Goal: Task Accomplishment & Management: Complete application form

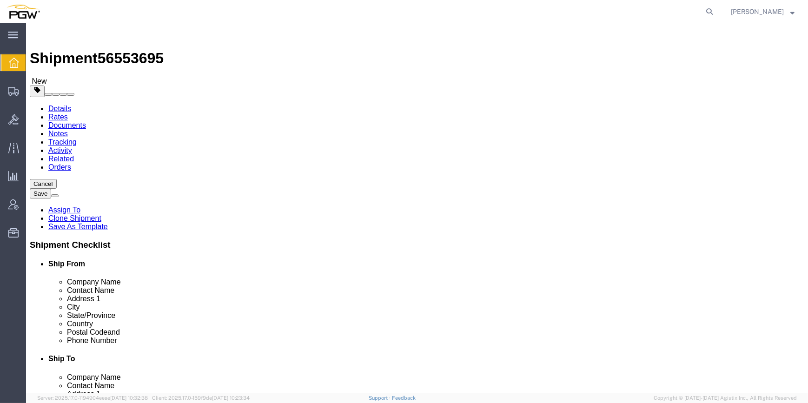
select select "61931"
select select
click input "Williston"
drag, startPoint x: 448, startPoint y: 243, endPoint x: 381, endPoint y: 238, distance: 67.1
click div "City [GEOGRAPHIC_DATA]"
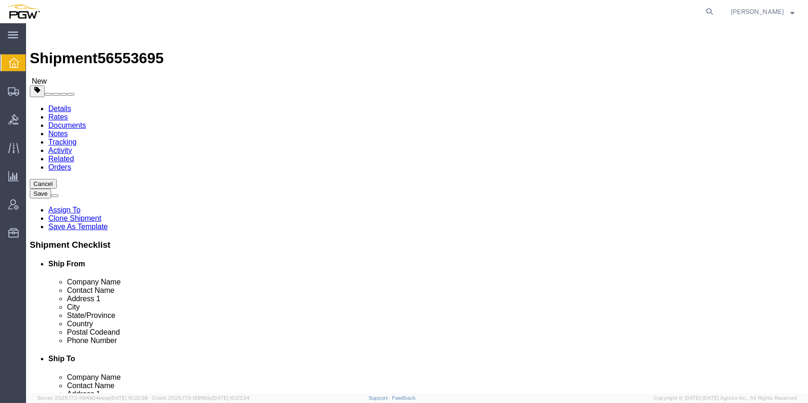
select select
drag, startPoint x: 435, startPoint y: 263, endPoint x: 411, endPoint y: 263, distance: 24.6
drag, startPoint x: 523, startPoint y: 334, endPoint x: 299, endPoint y: 319, distance: 225.0
click div "Ship From Location Location 5409 - PGW autoglass - Scranton My Profile Location…"
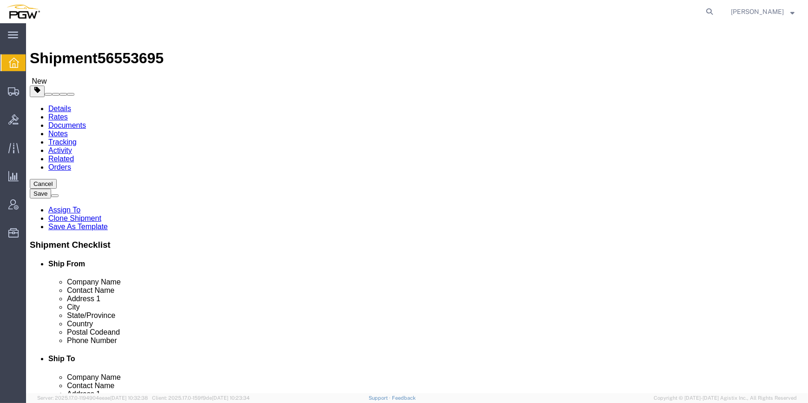
checkbox input "false"
type input "c"
type input "5477"
select select "28313"
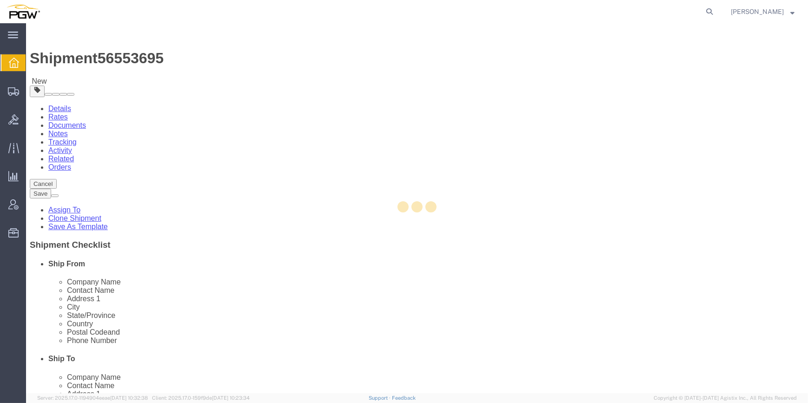
type input "5477"
type input "PGW"
type input "5477 Branch Manager"
type input "[STREET_ADDRESS][PERSON_NAME]"
type input "Cinnaminson"
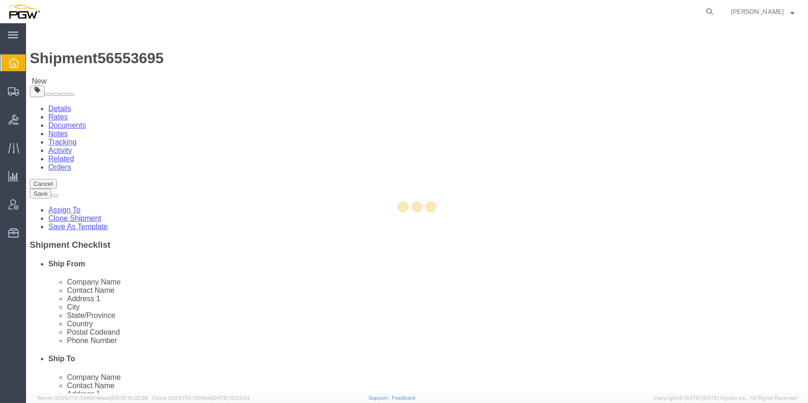
type input "08077"
type input "[PHONE_NUMBER]"
type input "[EMAIL_ADDRESS][DOMAIN_NAME]"
checkbox input "true"
select select "NJ"
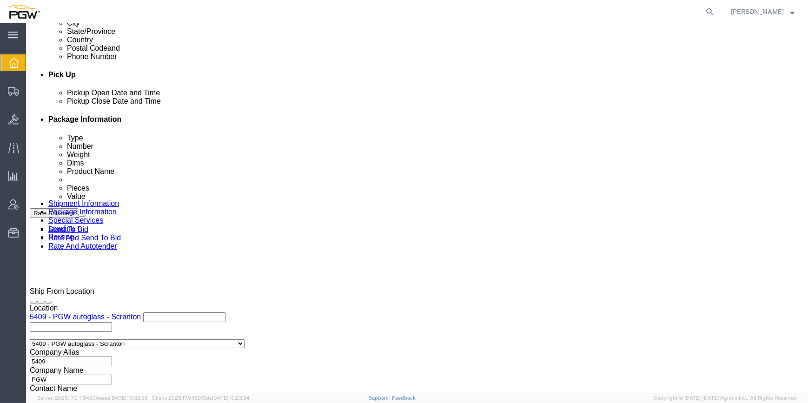
scroll to position [380, 0]
click div "[DATE] 2:45 PM"
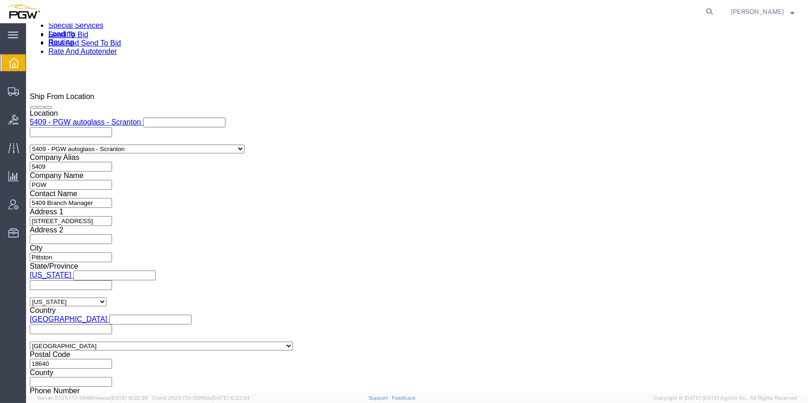
click input "2:45 PM"
type input "8:00 AM"
click button "Apply"
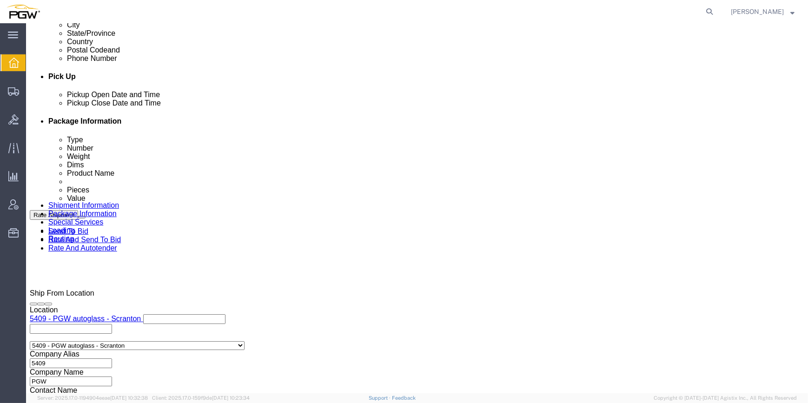
scroll to position [362, 0]
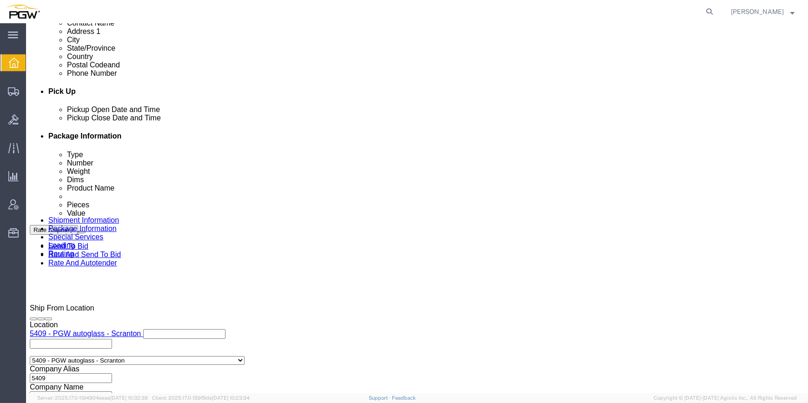
drag, startPoint x: 126, startPoint y: 14, endPoint x: 80, endPoint y: 9, distance: 46.3
click span "56553695"
copy span "56553695"
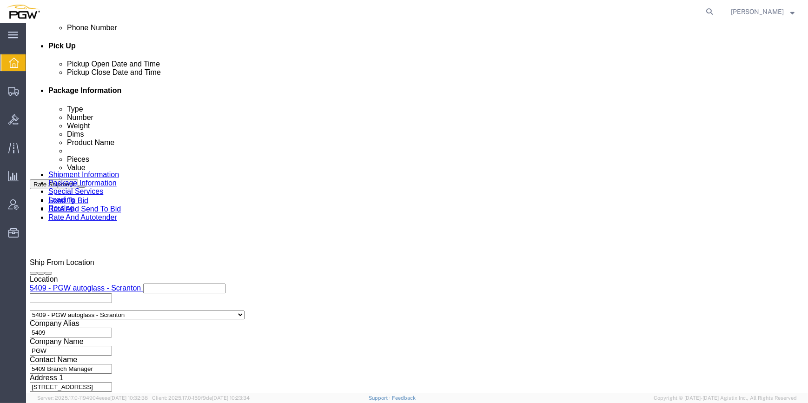
scroll to position [489, 0]
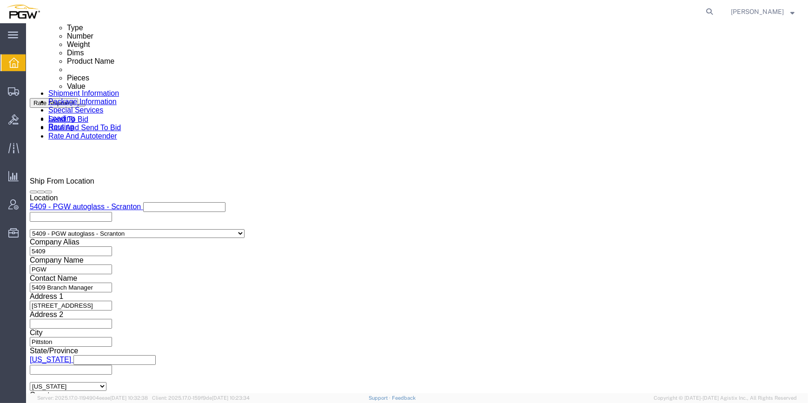
click input "text"
paste input "56553695"
type input "56553695"
click select "Select Account Type Activity ID Airline Appointment Number ASN Batch Request # …"
select select "BOL"
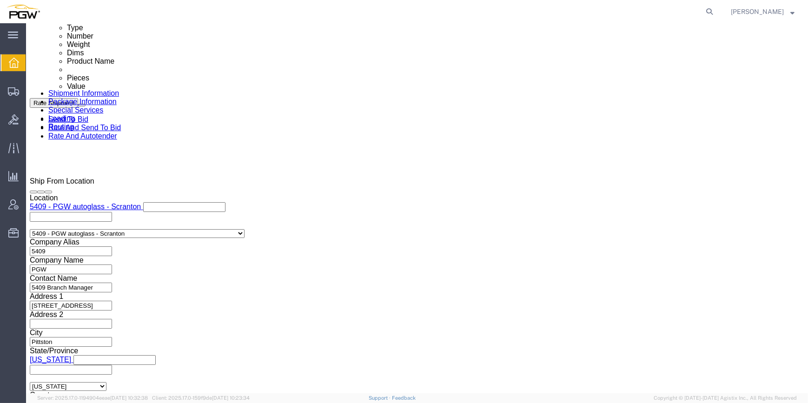
click select "Select Account Type Activity ID Airline Appointment Number ASN Batch Request # …"
select select "ORDERNUM"
click select "Select Account Type Activity ID Airline Appointment Number ASN Batch Request # …"
click input "text"
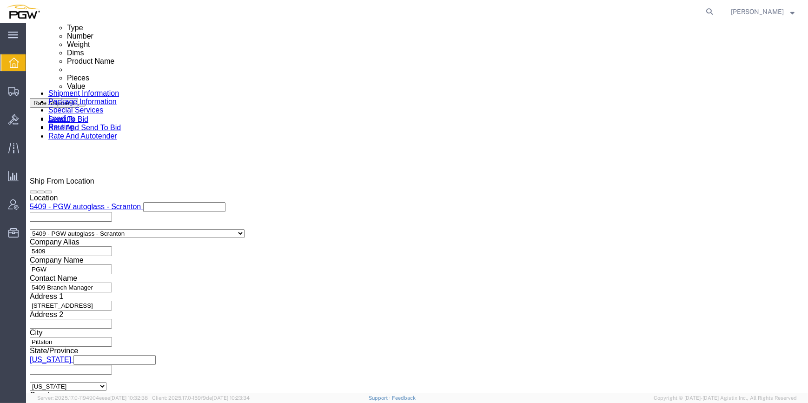
paste input "667336"
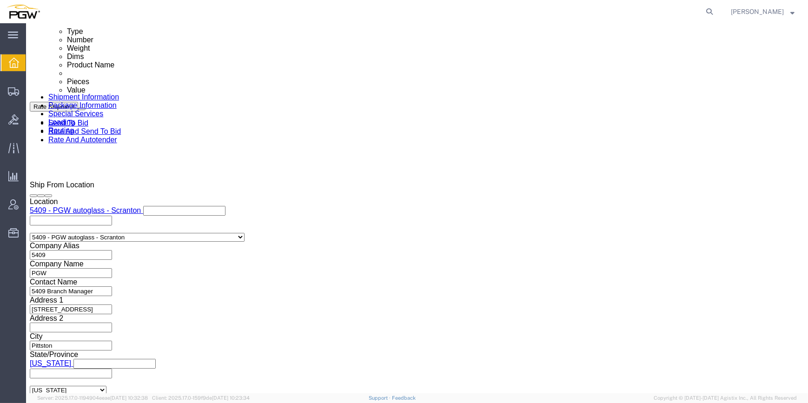
scroll to position [574, 0]
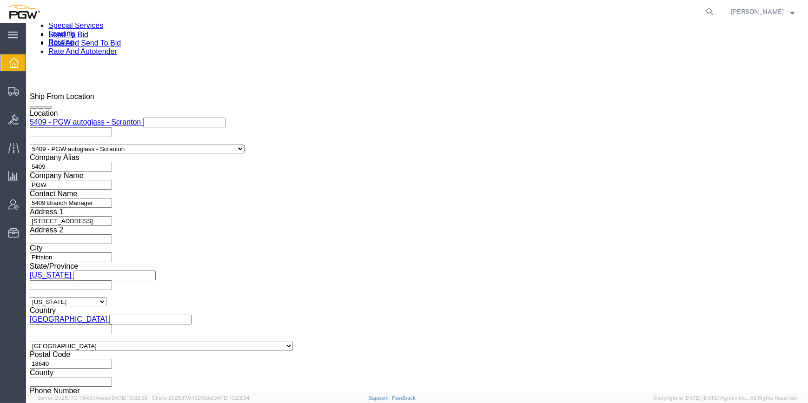
type input "667336"
click button "Continue"
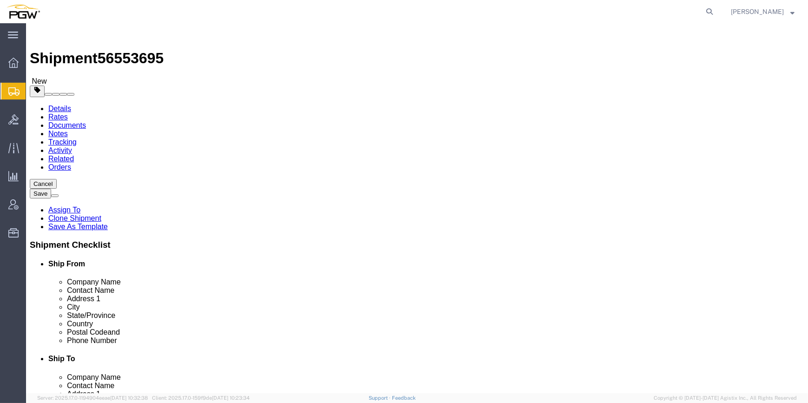
drag, startPoint x: 123, startPoint y: 181, endPoint x: 107, endPoint y: 181, distance: 16.3
click div "1"
type input "46"
click input "0.00"
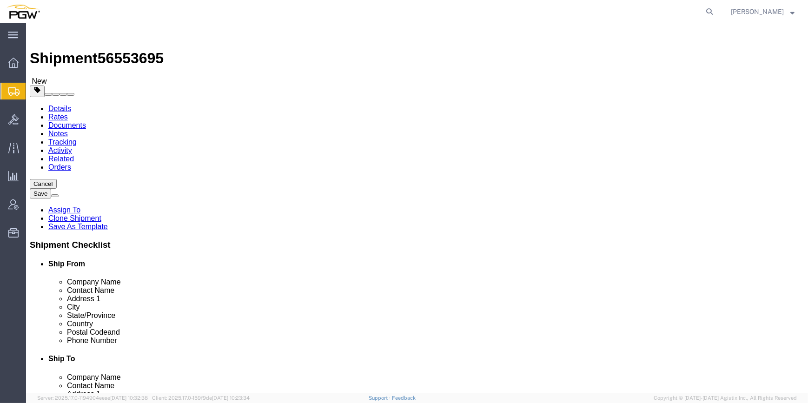
click input "0.00"
paste input "36136"
type input "36136.00"
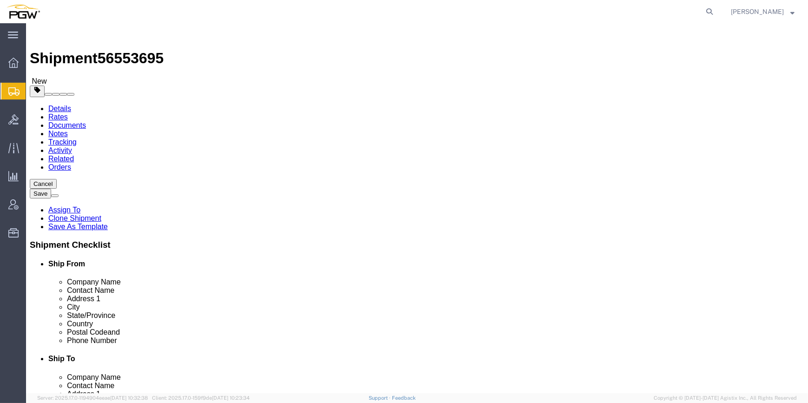
click dd "0.00 Each"
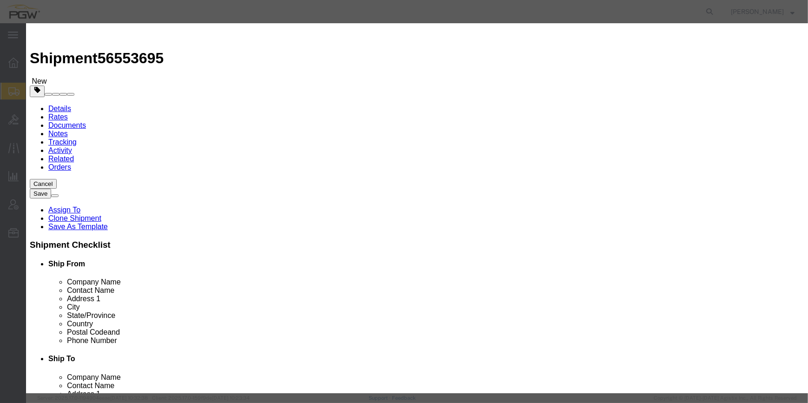
drag, startPoint x: 232, startPoint y: 88, endPoint x: 220, endPoint y: 89, distance: 12.2
click div "0.00"
type input "46.00"
type input "46"
click button "Save & Close"
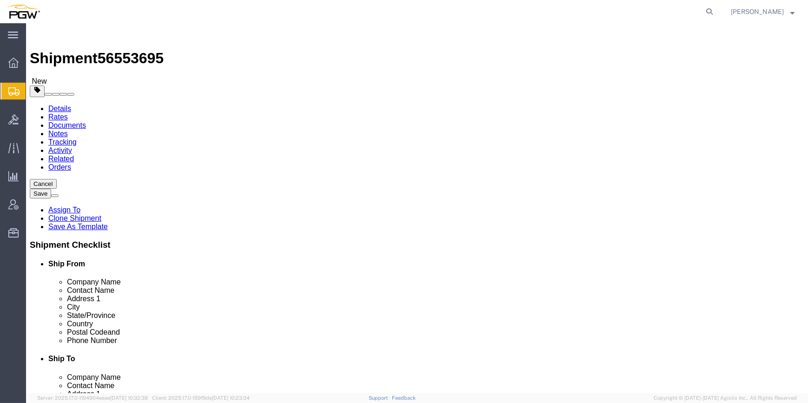
click span "button"
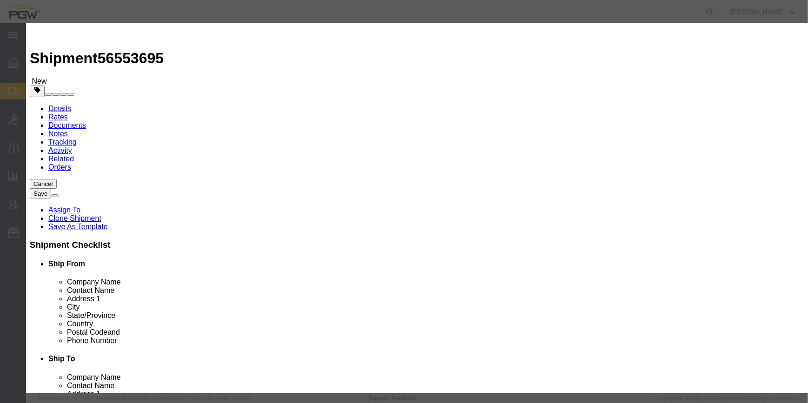
click button "Yes"
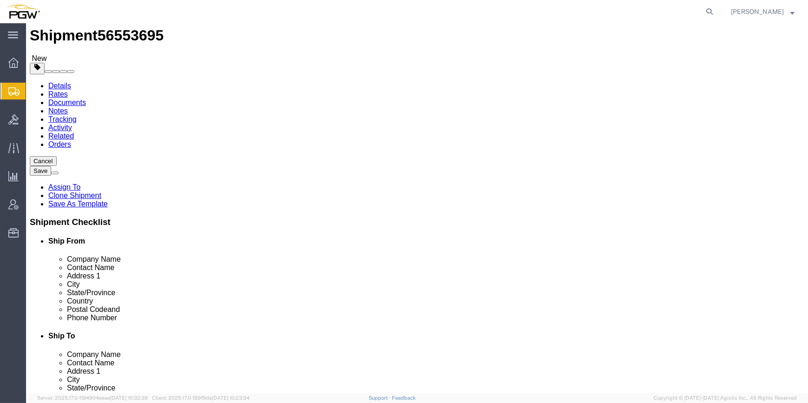
scroll to position [35, 0]
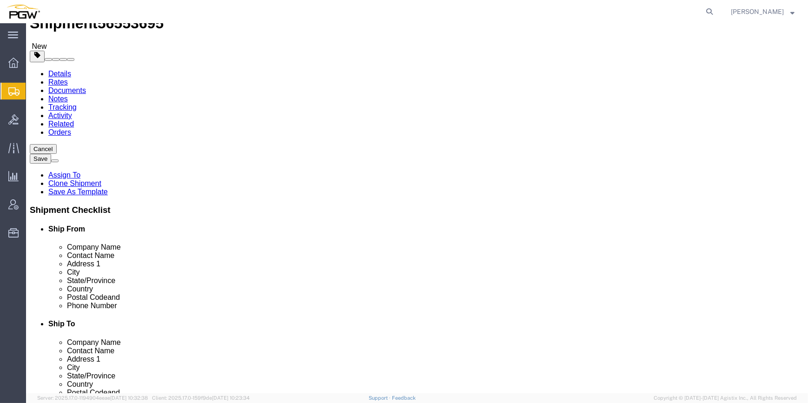
click button "Continue"
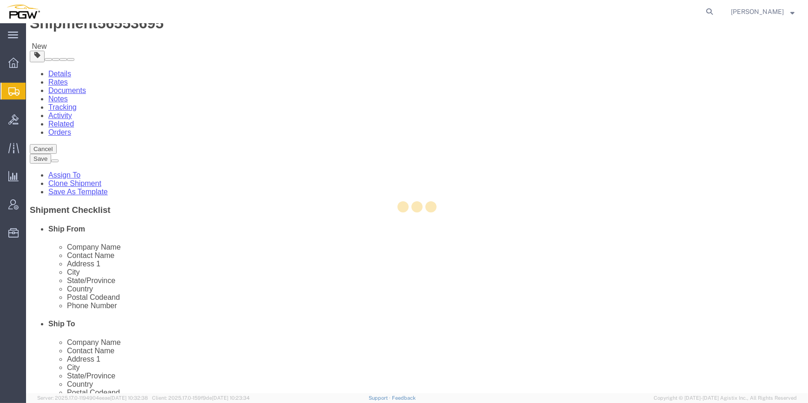
select select
select select "COSTCENTER"
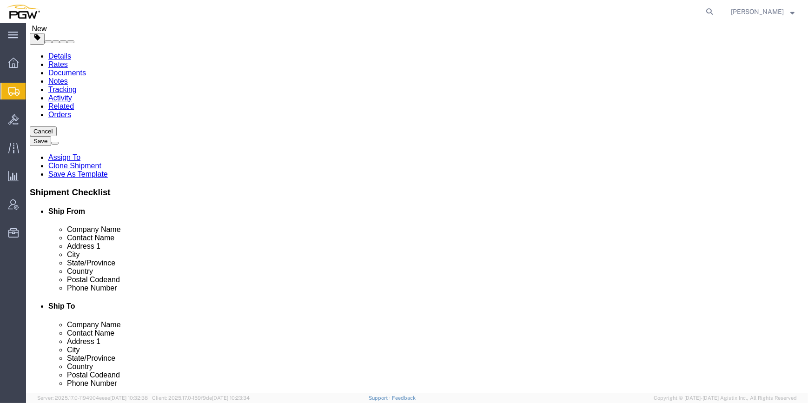
scroll to position [0, 0]
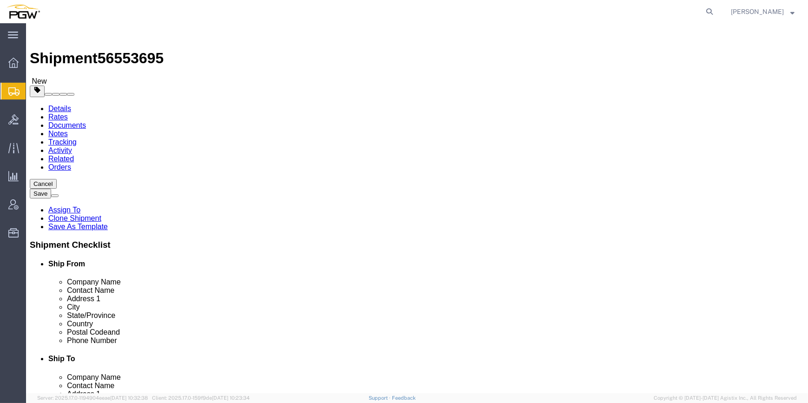
click button "Rate Shipment"
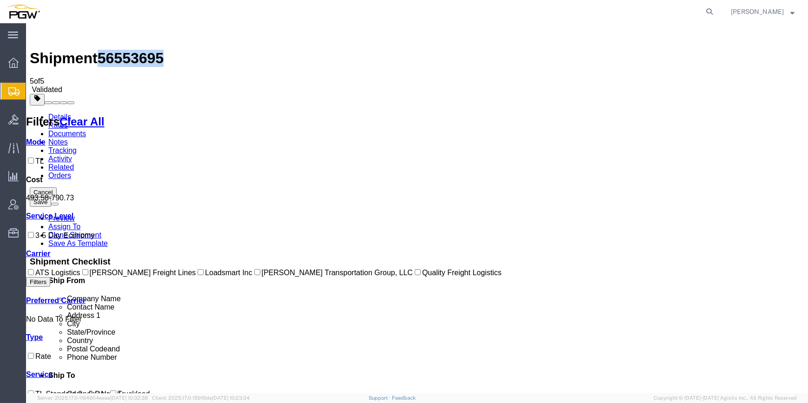
drag, startPoint x: 151, startPoint y: 36, endPoint x: 102, endPoint y: 37, distance: 48.3
click at [102, 50] on h1 "Shipment 56553695" at bounding box center [417, 58] width 774 height 17
copy span "56553695"
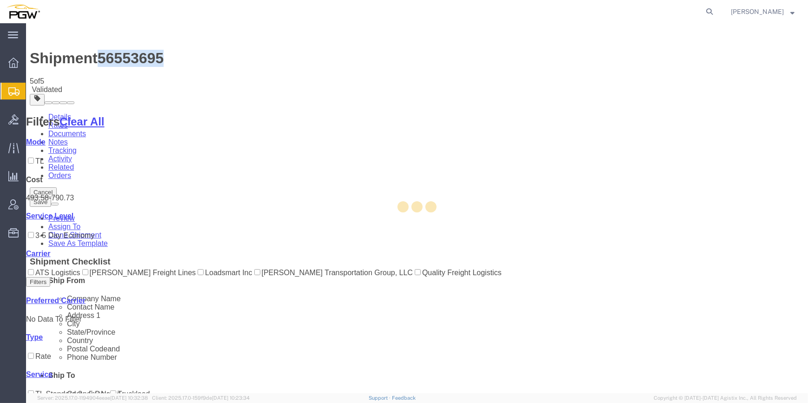
select select "61931"
select select "28313"
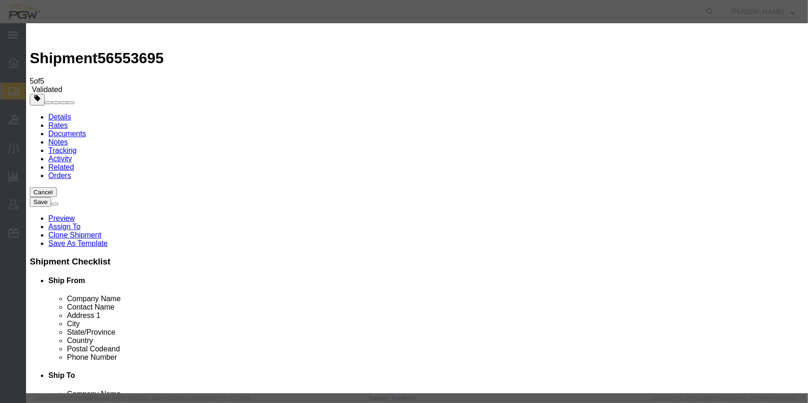
type input "2"
click input "2"
click select "Price Carrier Rank"
select select "LANE_RANK"
click select "Price Carrier Rank"
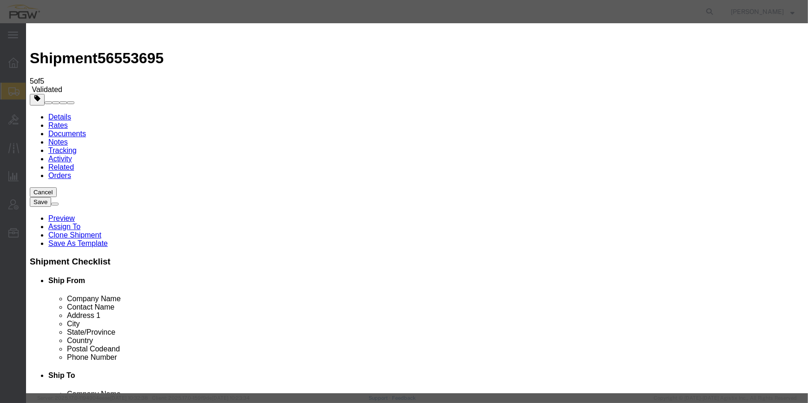
click button "Save Auto-Tender"
